Goal: Information Seeking & Learning: Find specific fact

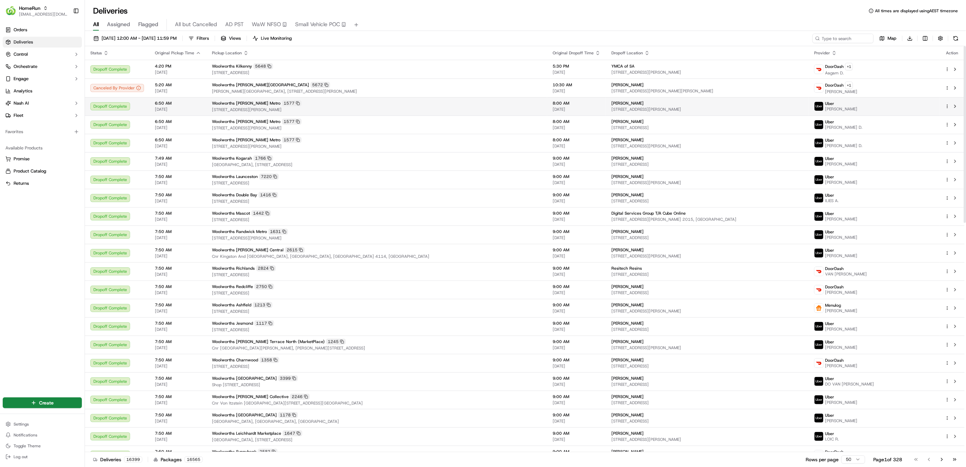
click at [341, 113] on td "Woolworths [PERSON_NAME] Metro [STREET_ADDRESS][PERSON_NAME]" at bounding box center [377, 106] width 341 height 18
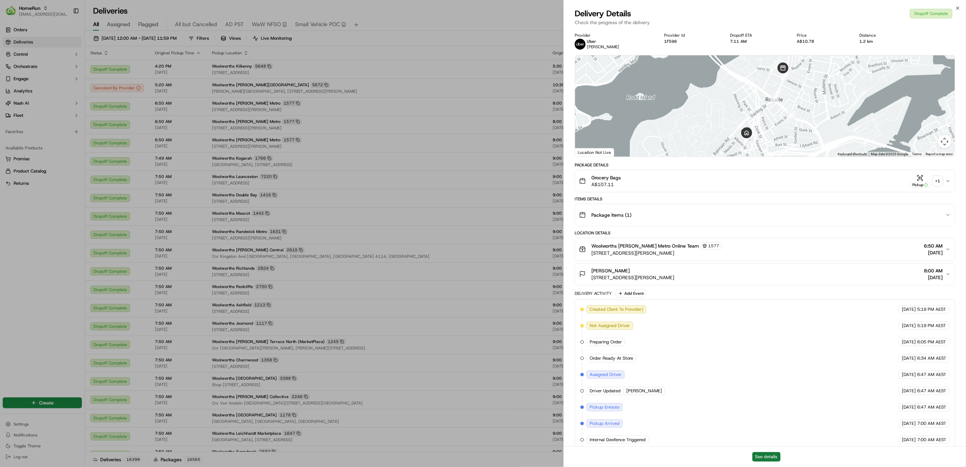
click at [757, 454] on button "See details" at bounding box center [767, 457] width 28 height 10
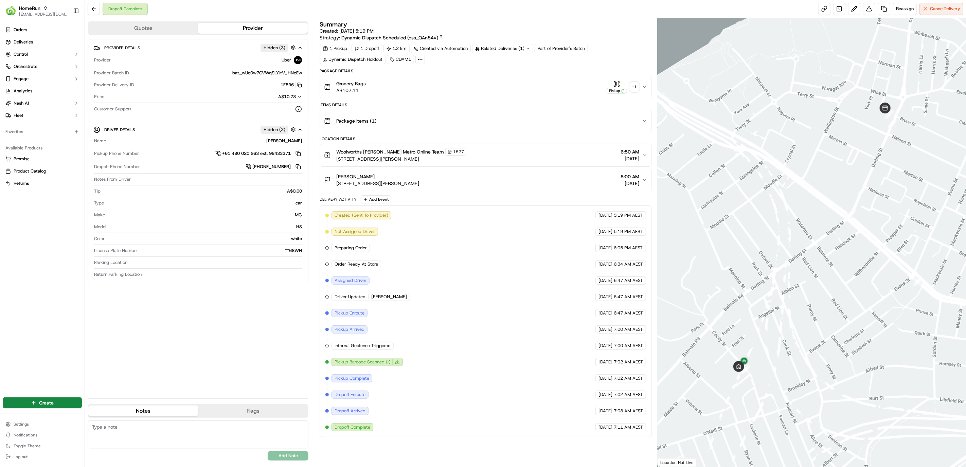
click at [456, 88] on div "Grocery Bags A$107.11 Pickup + 1" at bounding box center [483, 87] width 318 height 14
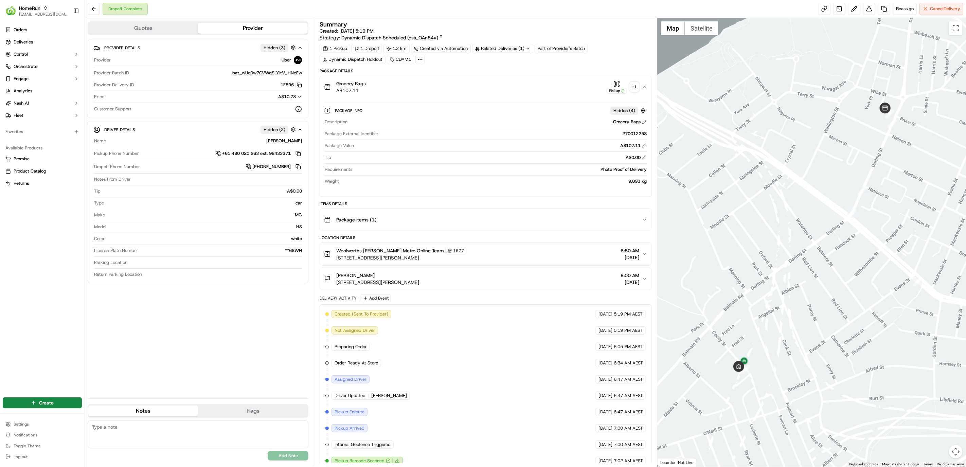
click at [633, 136] on div "270012258" at bounding box center [514, 134] width 266 height 6
copy div "270012258"
